Goal: Find specific page/section

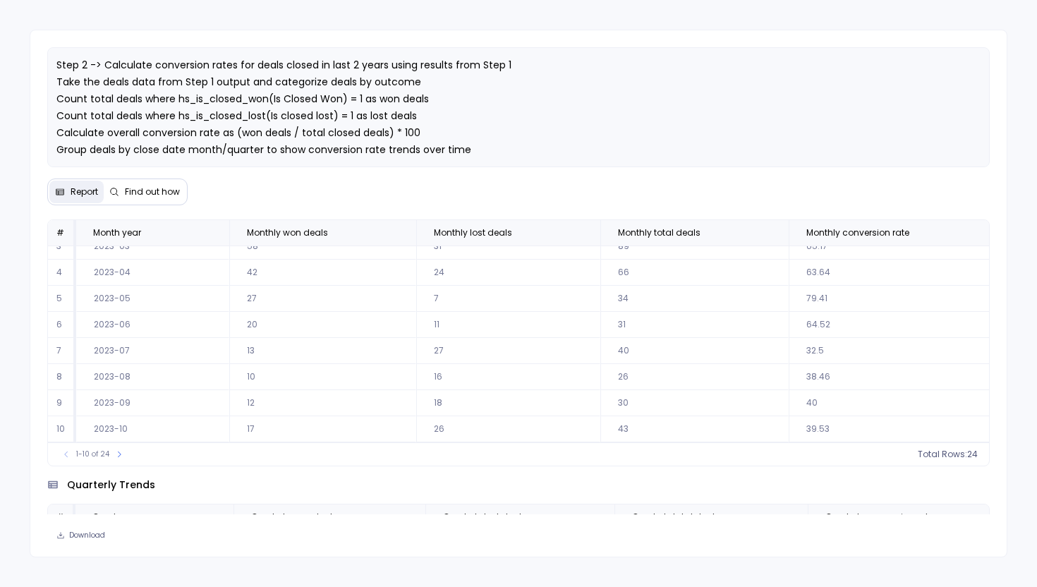
scroll to position [219, 0]
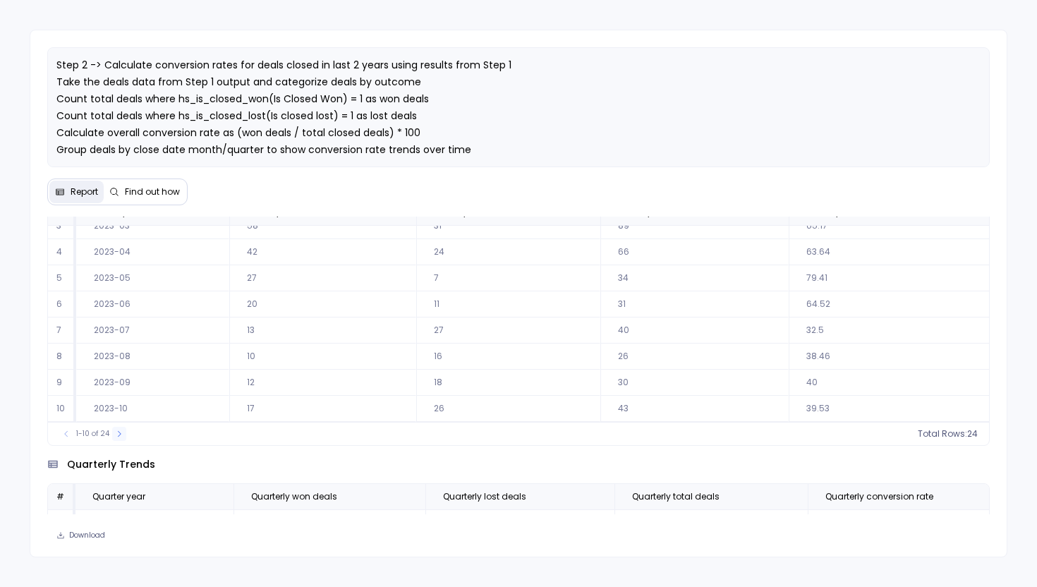
click at [121, 435] on icon at bounding box center [119, 433] width 8 height 8
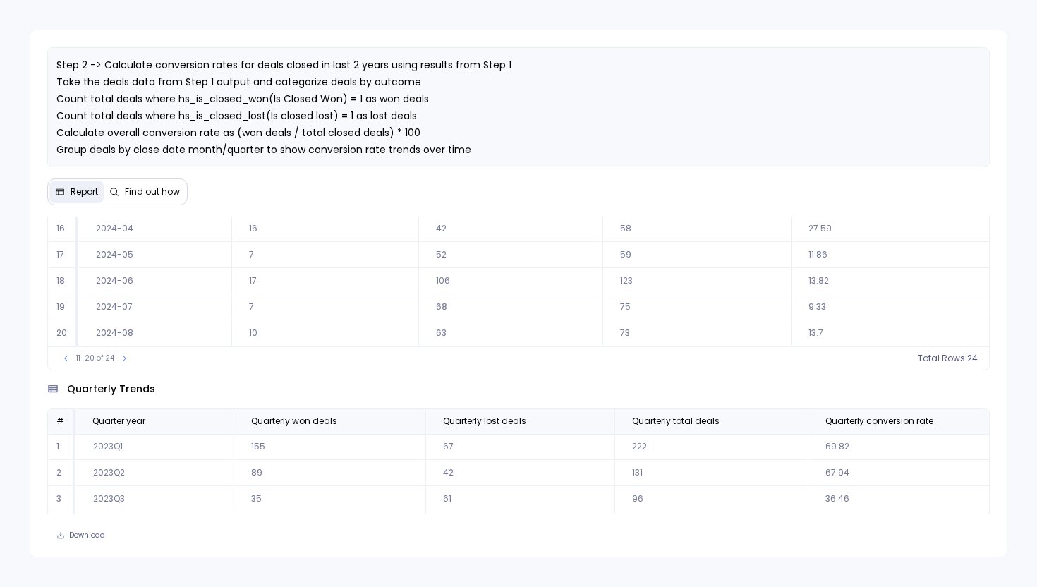
scroll to position [312, 0]
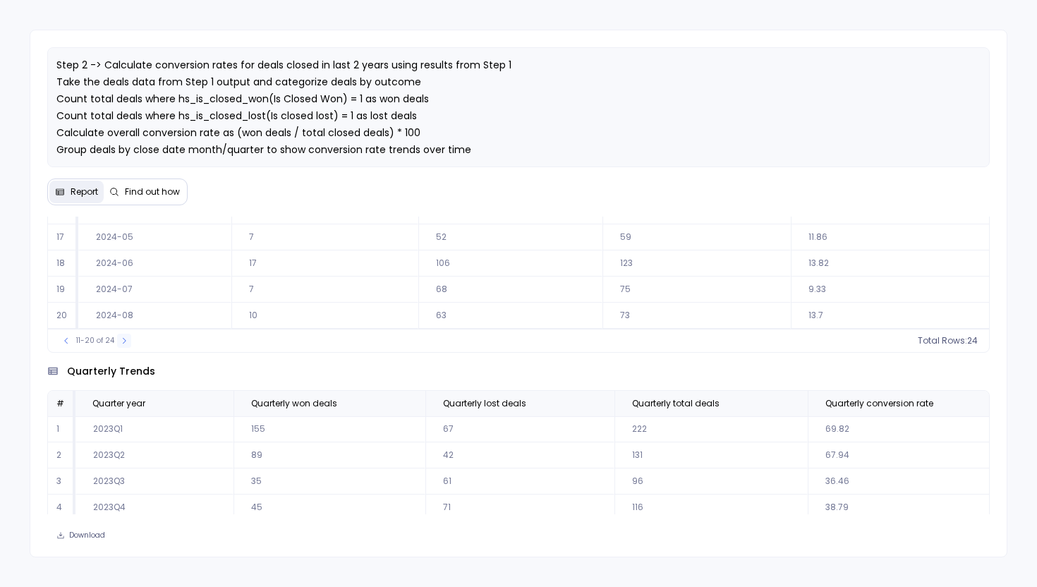
click at [123, 341] on icon at bounding box center [124, 340] width 8 height 8
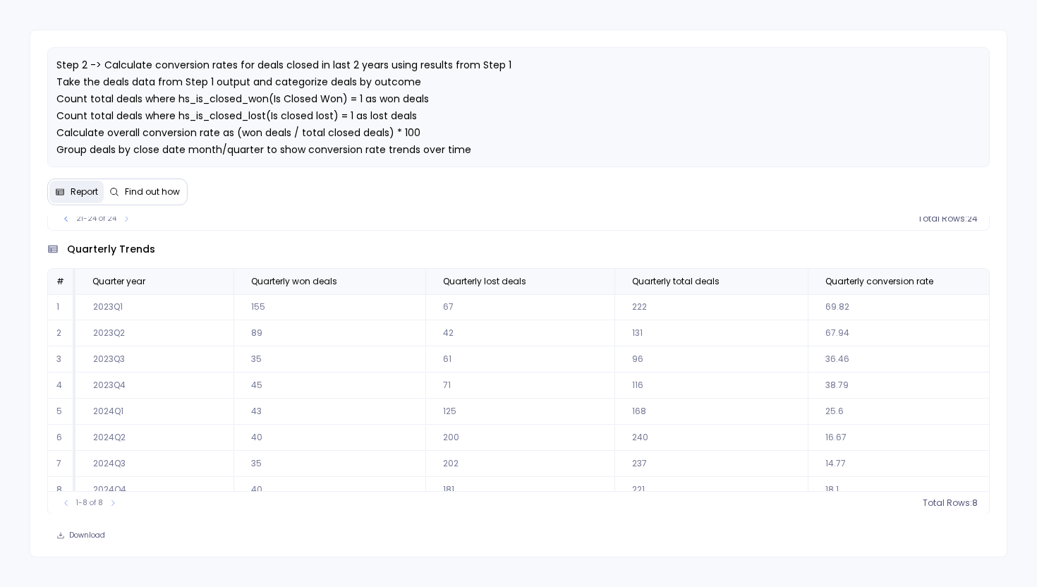
scroll to position [16, 0]
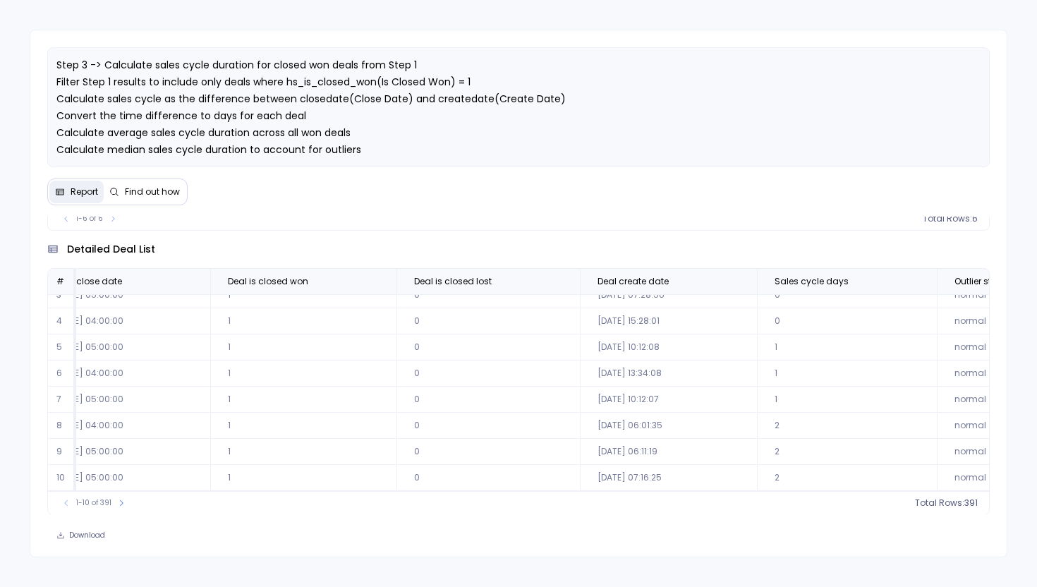
scroll to position [68, 642]
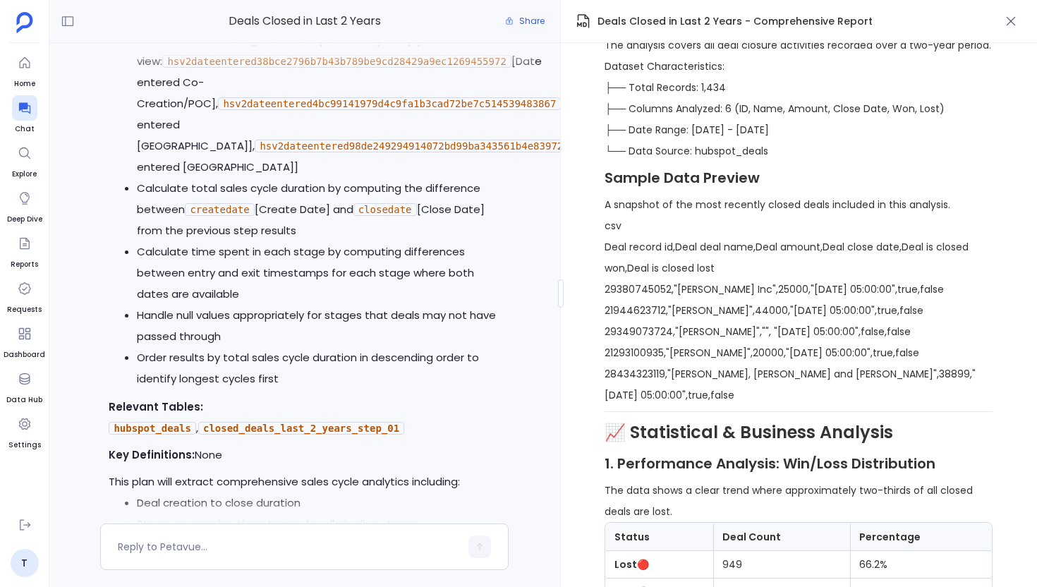
scroll to position [-9212, 0]
